Goal: Task Accomplishment & Management: Use online tool/utility

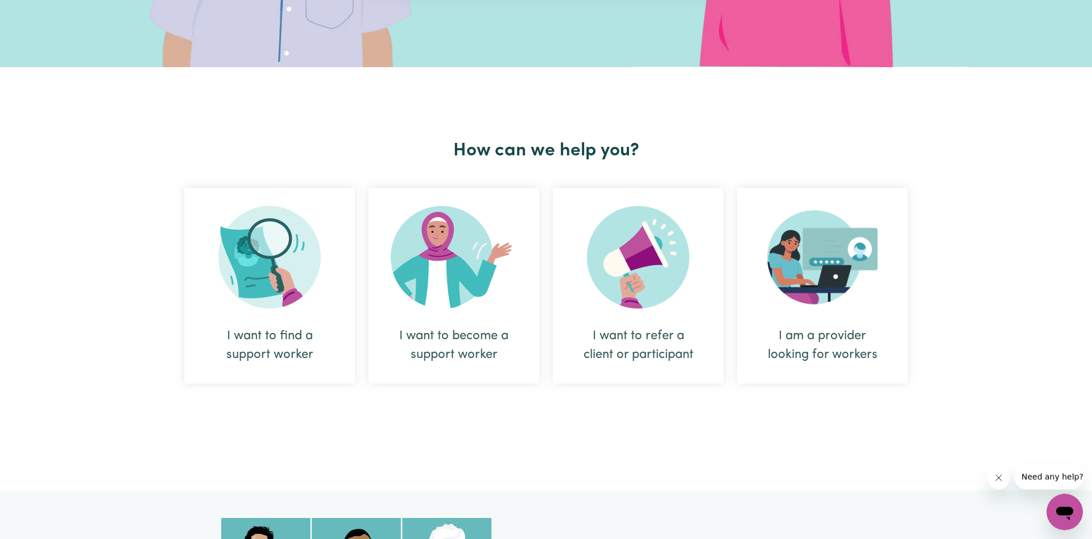
scroll to position [290, 0]
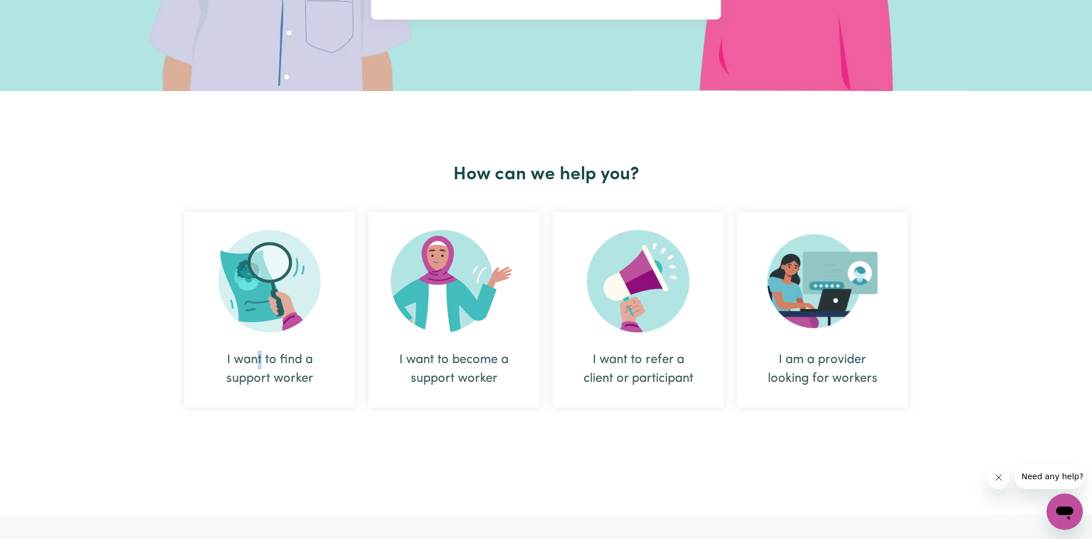
click at [260, 367] on div "I want to find a support worker" at bounding box center [270, 369] width 116 height 38
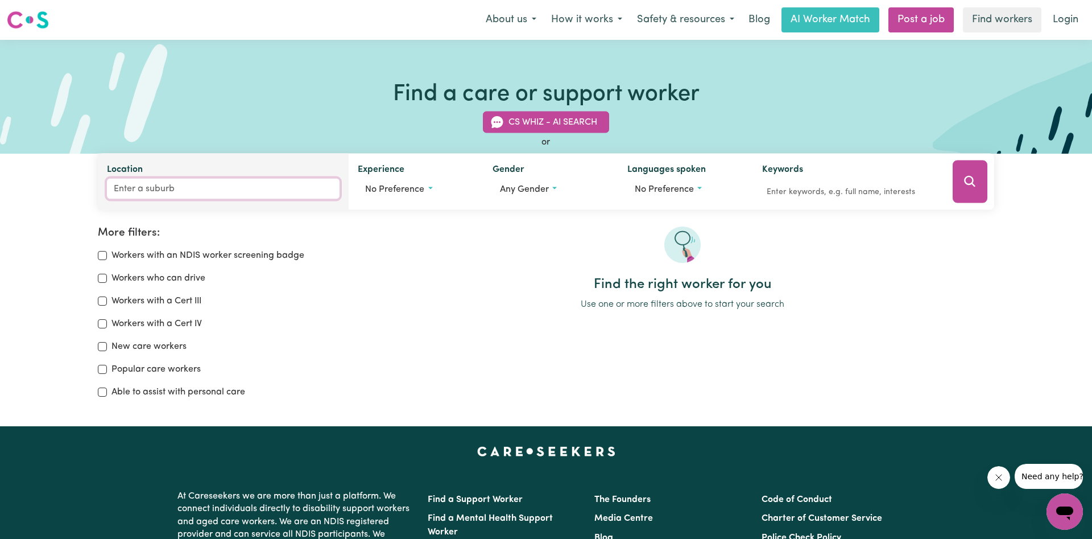
click at [175, 187] on input "Location" at bounding box center [223, 189] width 233 height 20
type input "tamborine moun"
type input "tamborine mounTAIN, [GEOGRAPHIC_DATA], 4272"
type input "tamborine mount"
type input "tamborine mountAIN, [GEOGRAPHIC_DATA], 4272"
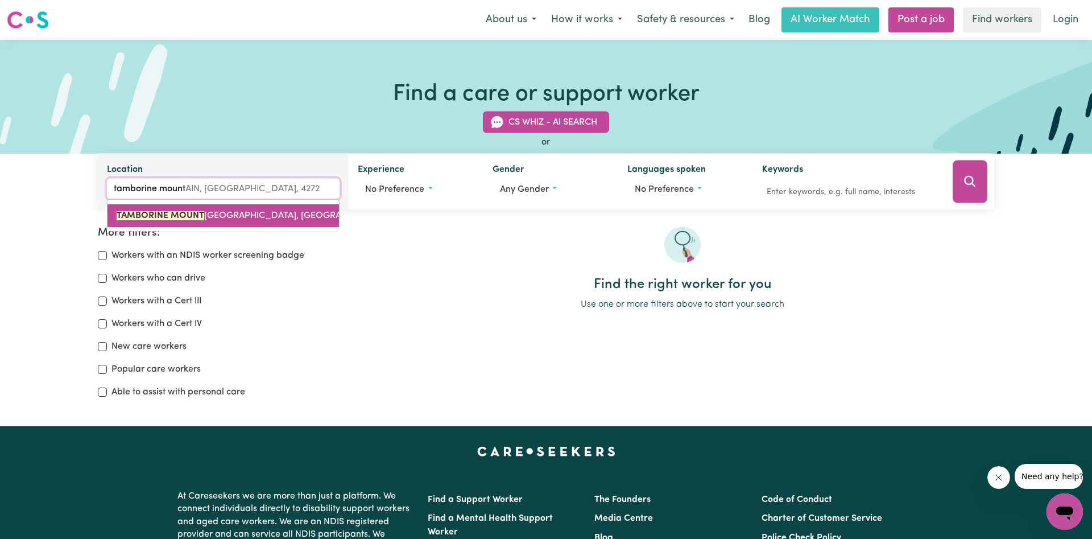
click at [172, 220] on mark "TAMBORINE MOUNT" at bounding box center [161, 215] width 88 height 9
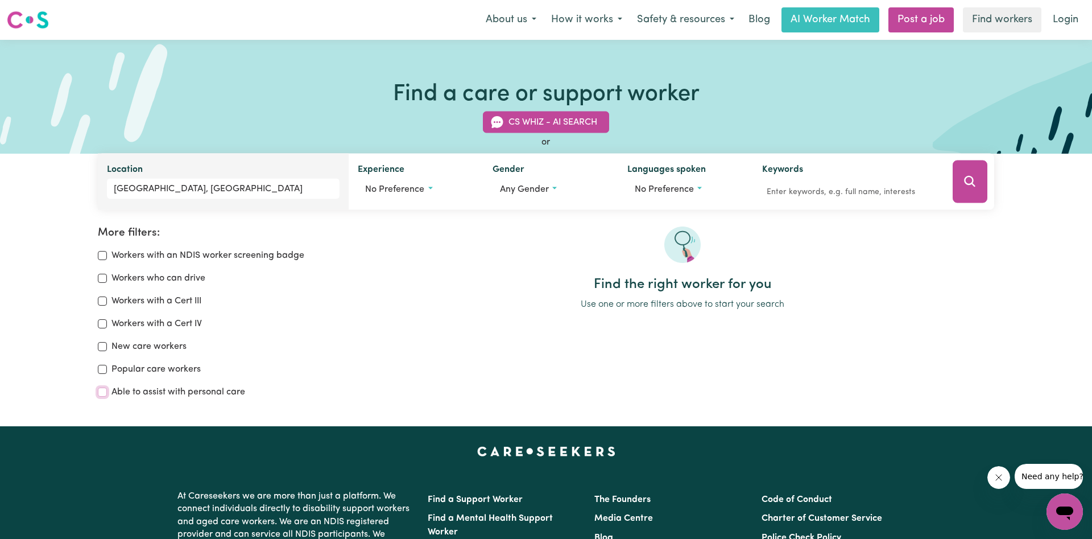
click at [104, 394] on input "Able to assist with personal care" at bounding box center [102, 391] width 9 height 9
checkbox input "true"
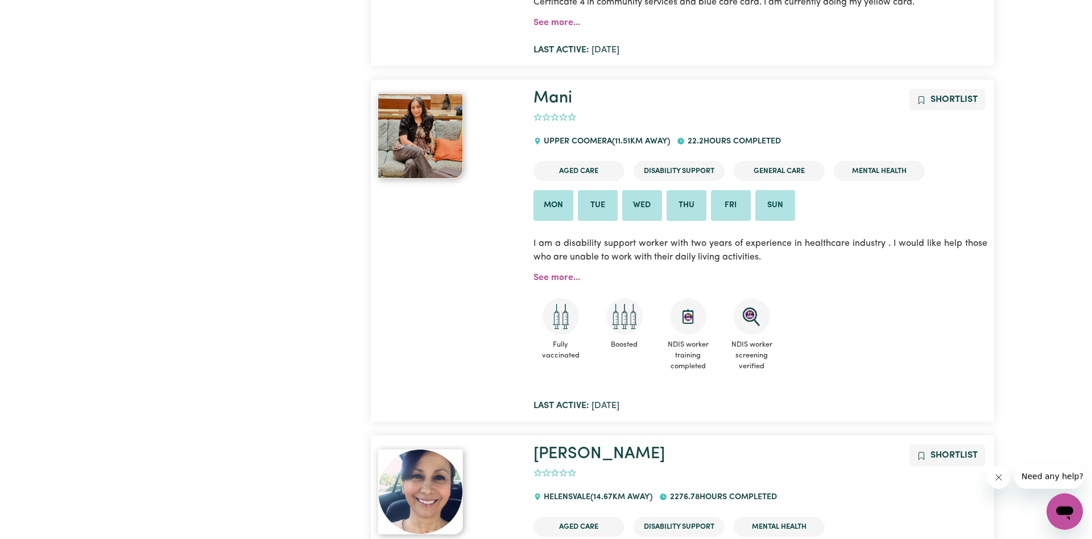
scroll to position [828, 0]
click at [545, 276] on link "See more..." at bounding box center [557, 278] width 47 height 9
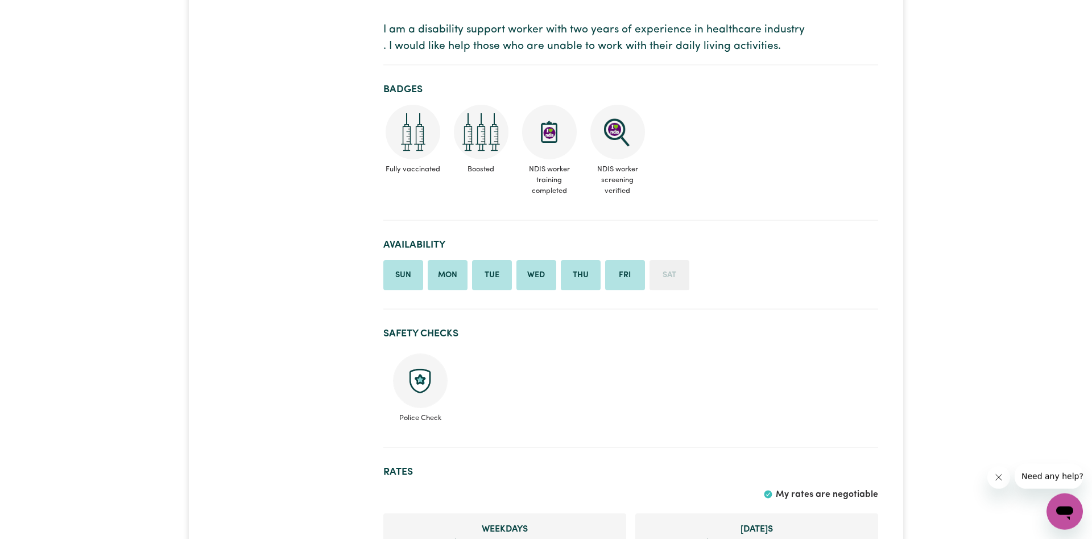
scroll to position [290, 0]
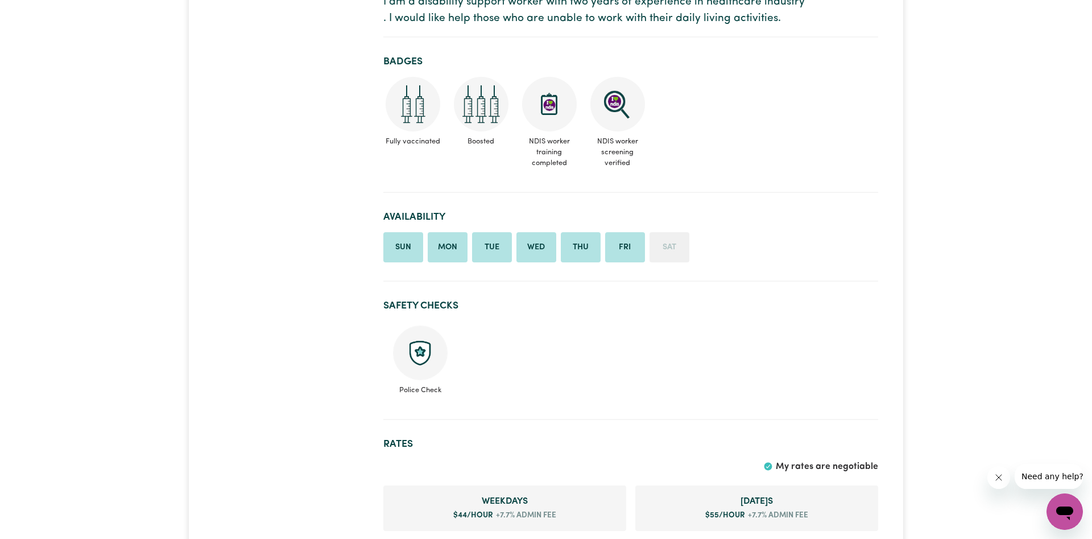
click at [444, 249] on li "Mon" at bounding box center [448, 247] width 40 height 31
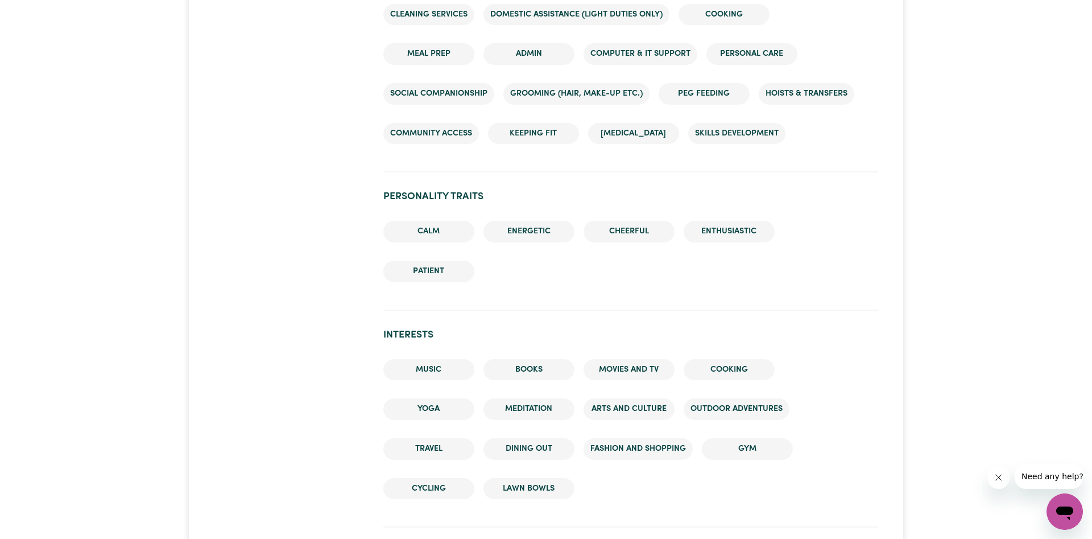
scroll to position [812, 0]
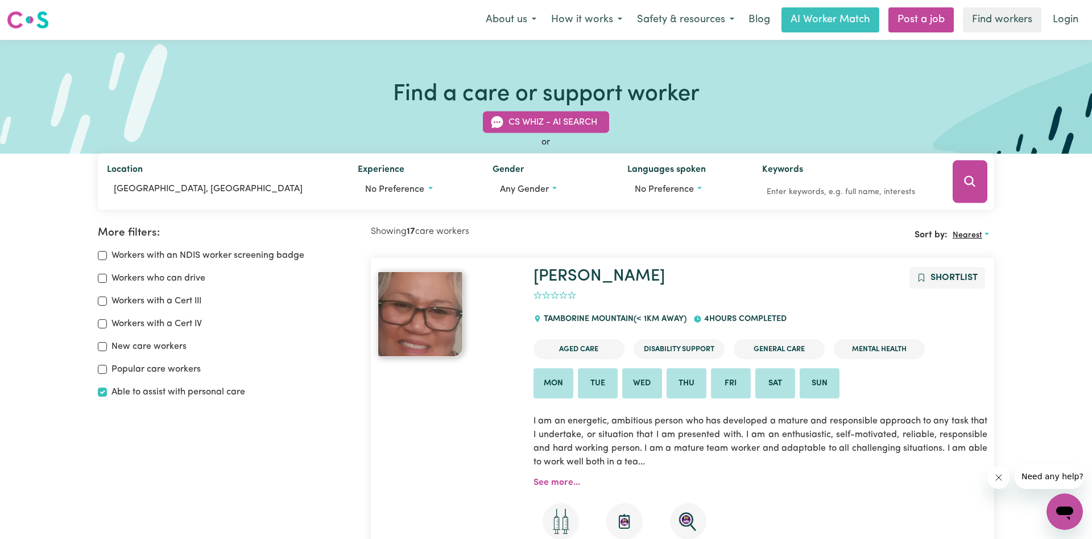
click at [967, 237] on span "Nearest" at bounding box center [968, 235] width 30 height 9
click at [968, 282] on link "Last active" at bounding box center [993, 284] width 90 height 23
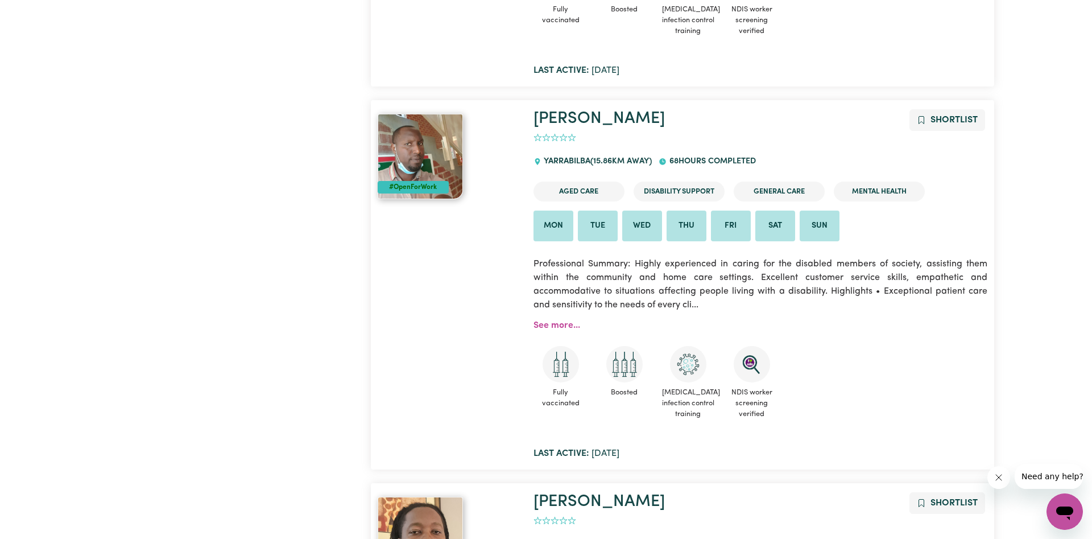
scroll to position [2047, 0]
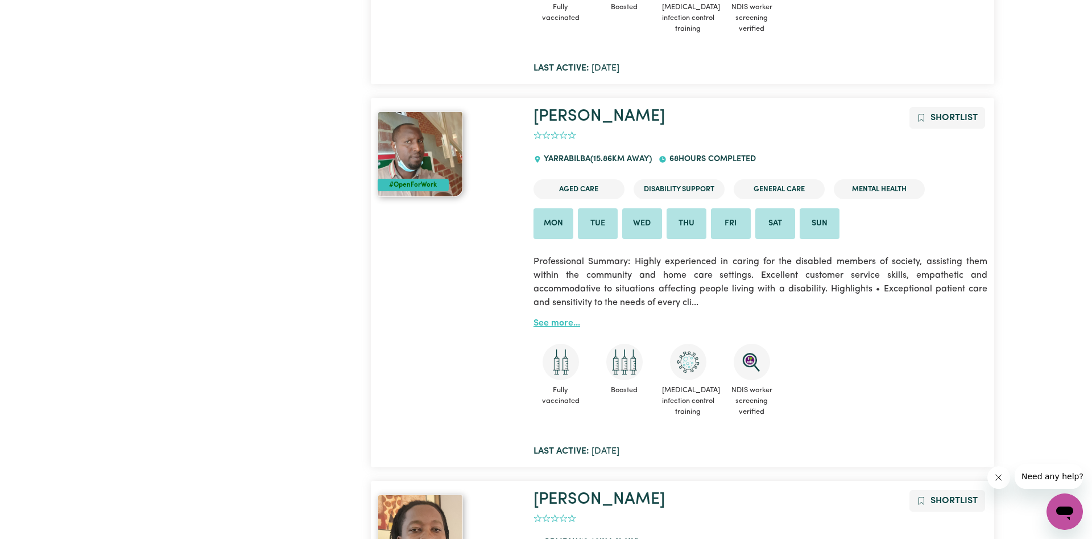
click at [550, 321] on link "See more..." at bounding box center [557, 323] width 47 height 9
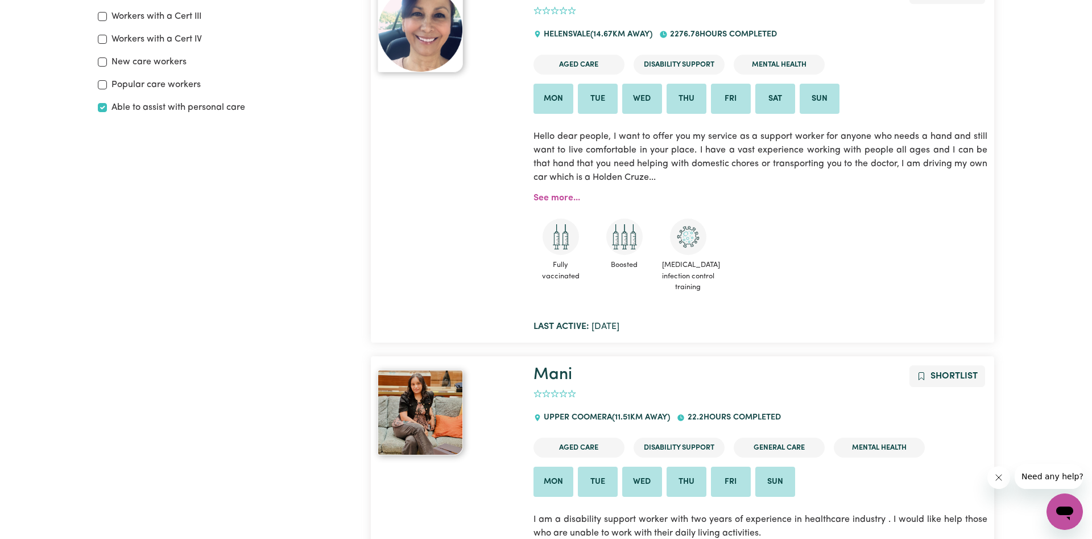
scroll to position [306, 0]
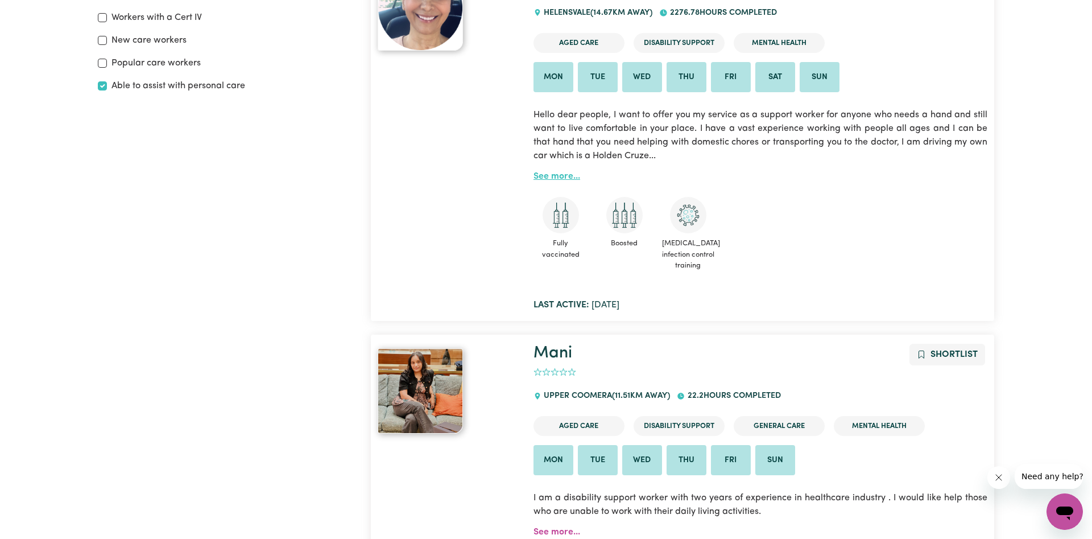
click at [548, 175] on link "See more..." at bounding box center [557, 176] width 47 height 9
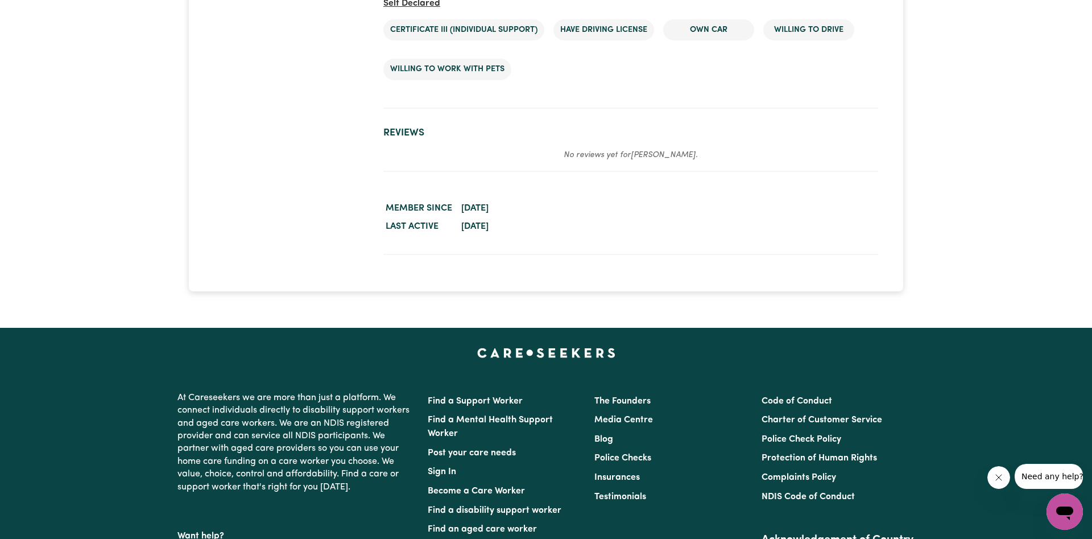
scroll to position [2437, 0]
